Goal: Navigation & Orientation: Find specific page/section

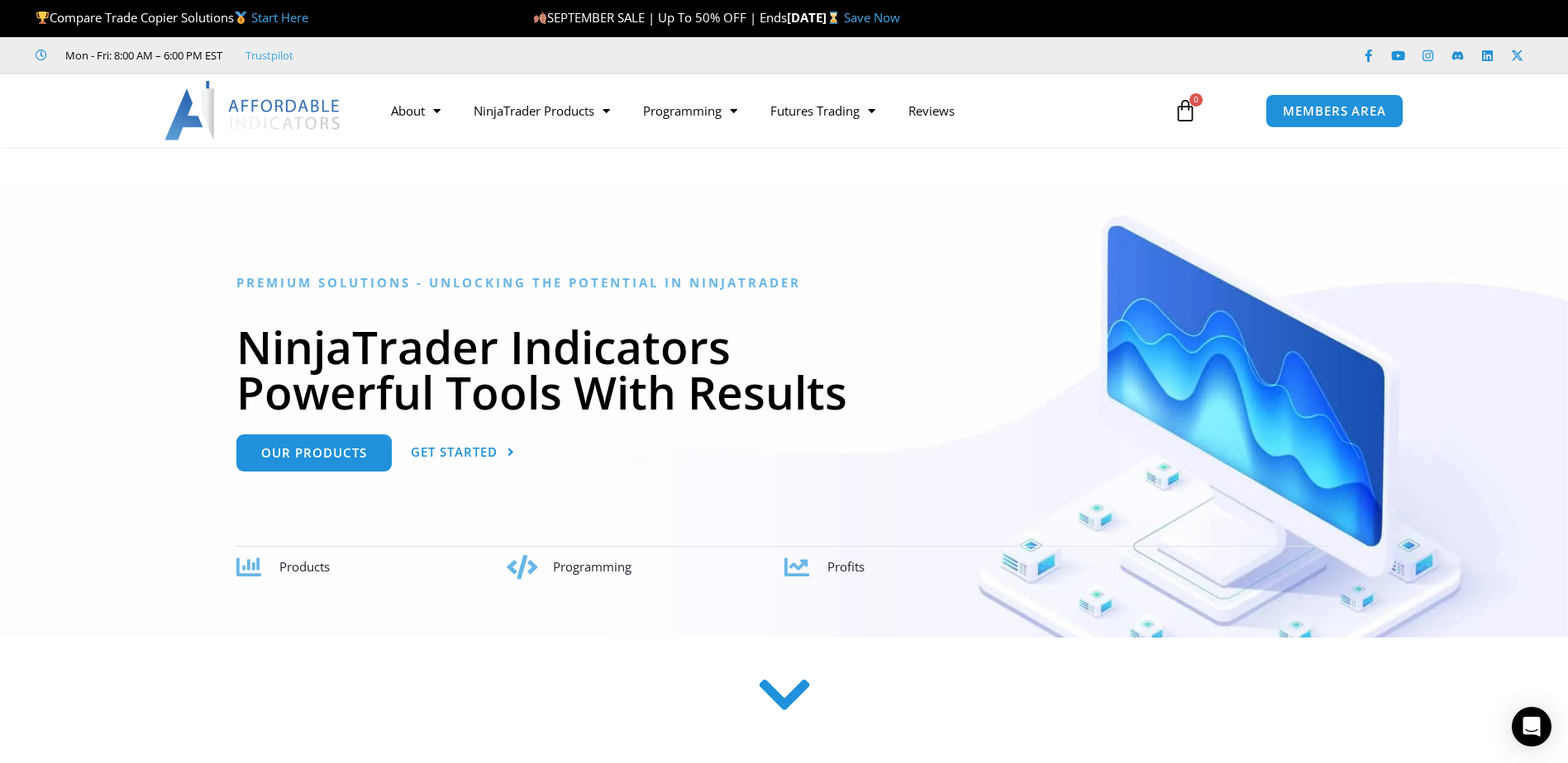
click at [263, 54] on link "Trustpilot" at bounding box center [269, 54] width 48 height 20
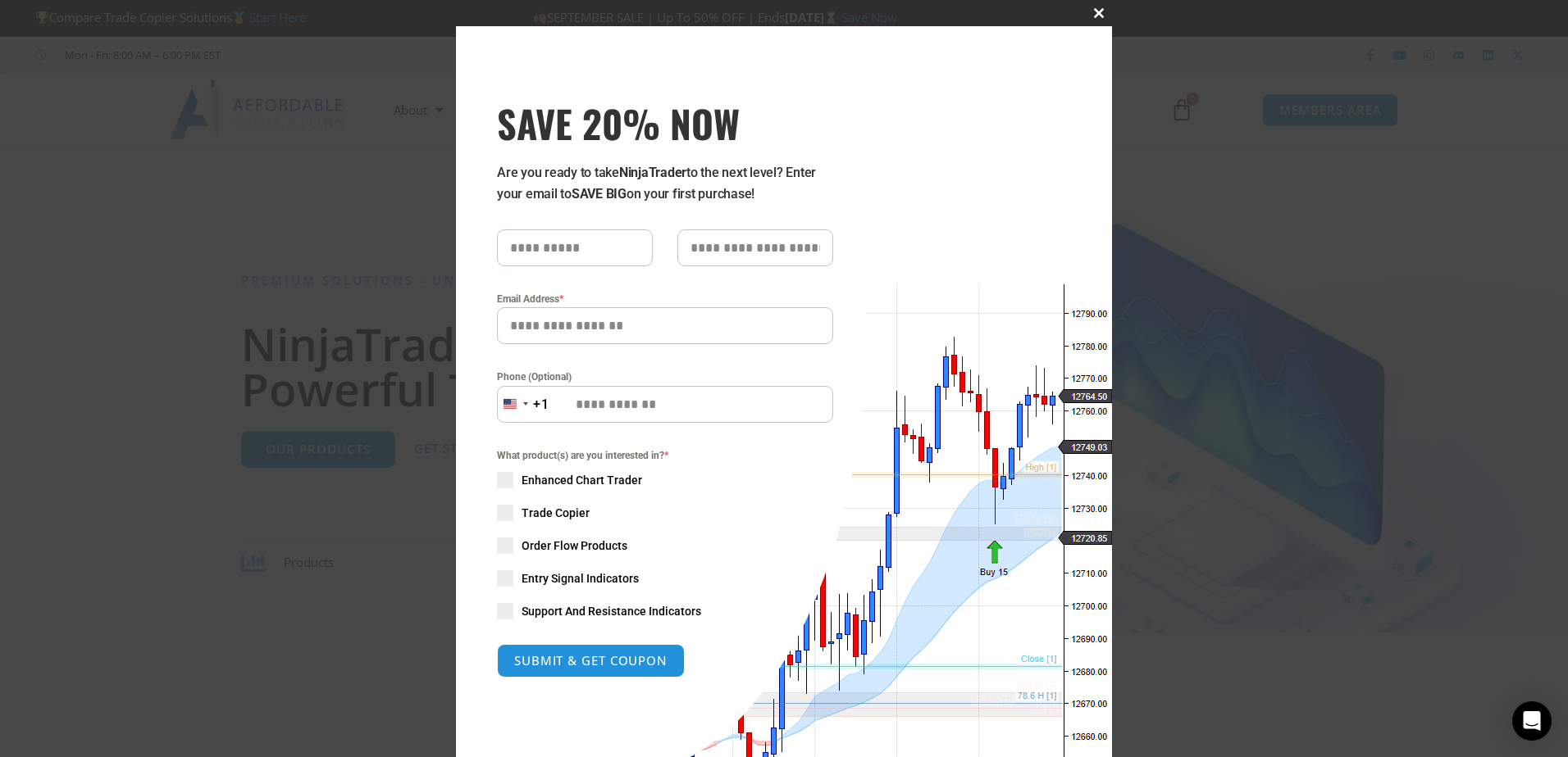
click at [1098, 17] on span "SAVE 20% NOW popup" at bounding box center [1098, 13] width 26 height 10
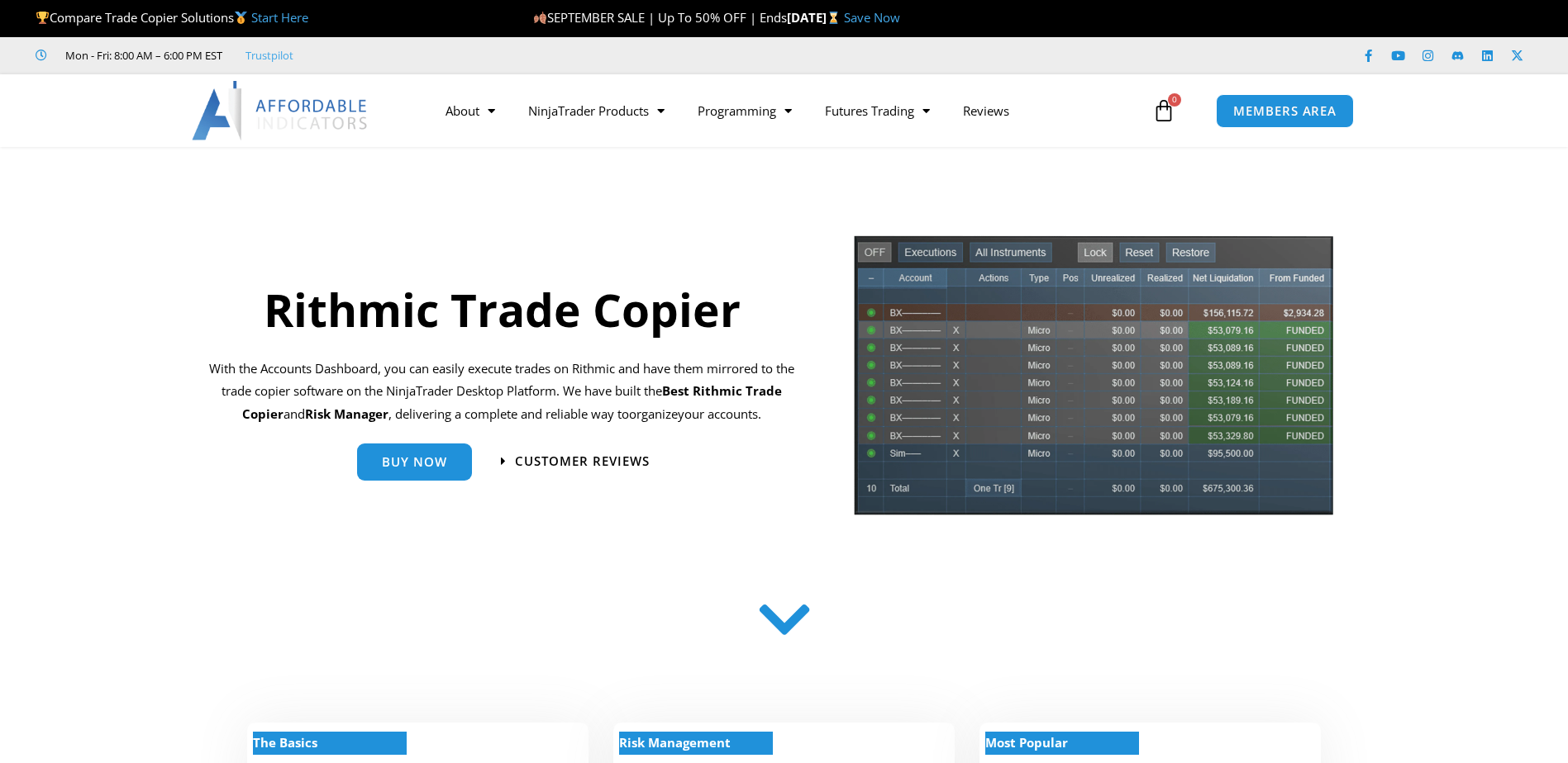
click at [762, 618] on icon at bounding box center [784, 625] width 58 height 58
click at [337, 100] on img at bounding box center [280, 110] width 177 height 59
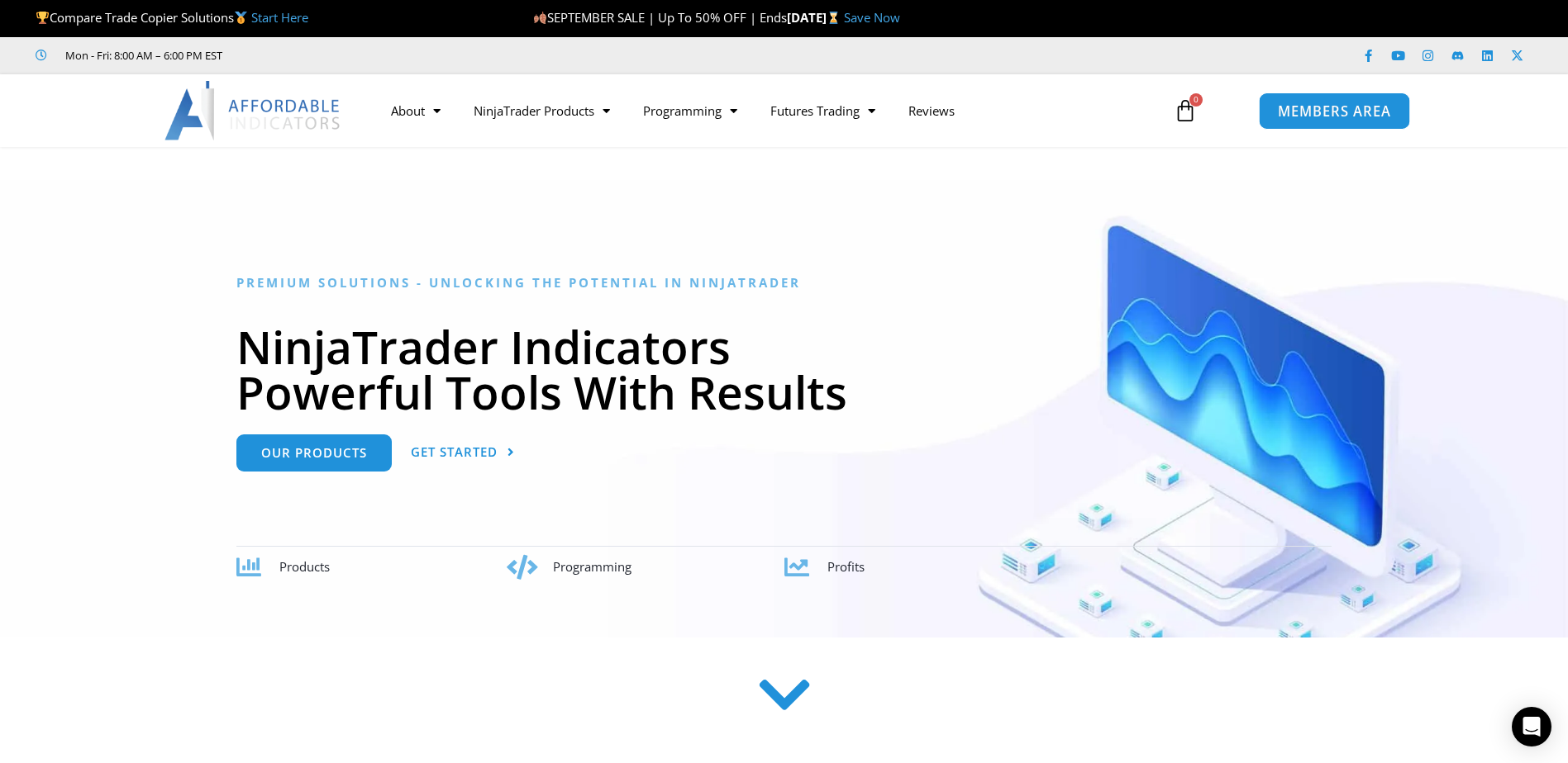
click at [1290, 104] on span "MEMBERS AREA" at bounding box center [1334, 111] width 114 height 14
click at [1292, 108] on span "MEMBERS AREA" at bounding box center [1334, 111] width 114 height 14
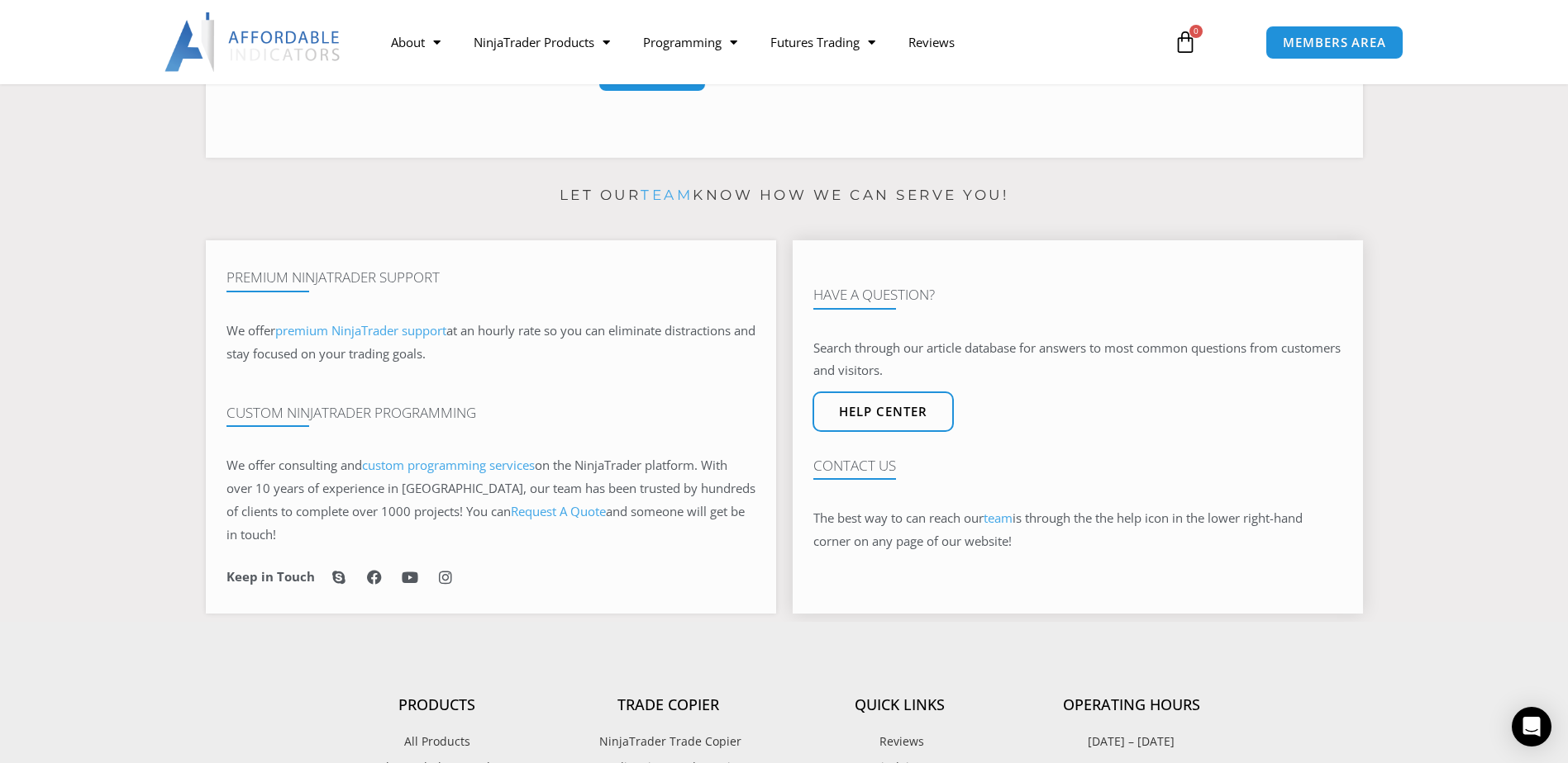
scroll to position [1156, 0]
